Goal: Find specific page/section: Find specific page/section

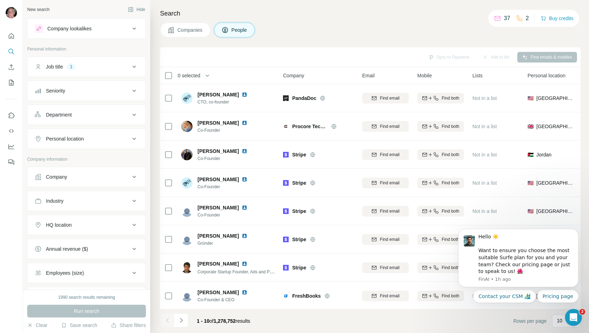
click at [403, 31] on div "Companies People" at bounding box center [370, 30] width 420 height 15
